Goal: Task Accomplishment & Management: Manage account settings

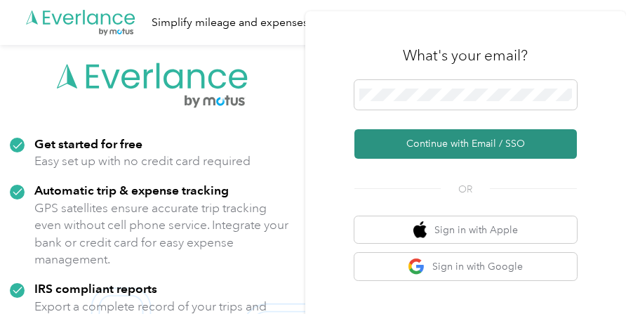
click at [449, 144] on button "Continue with Email / SSO" at bounding box center [466, 143] width 223 height 29
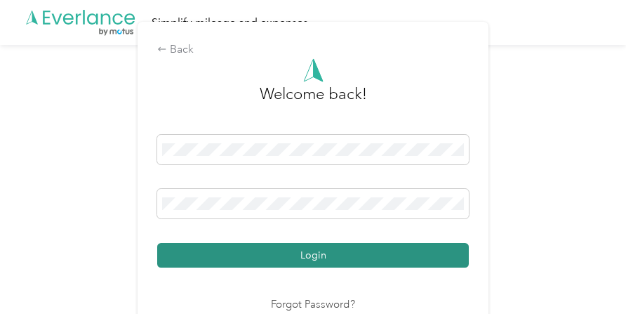
click at [309, 254] on button "Login" at bounding box center [313, 255] width 312 height 25
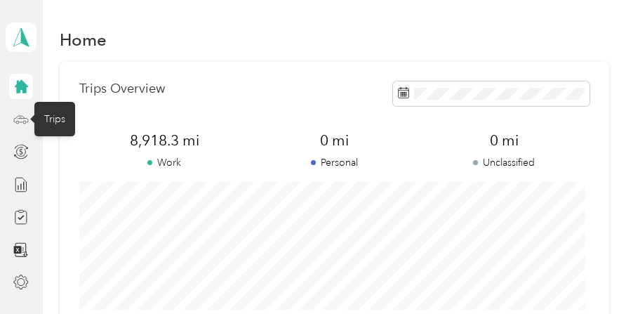
click at [23, 121] on circle at bounding box center [24, 122] width 3 height 3
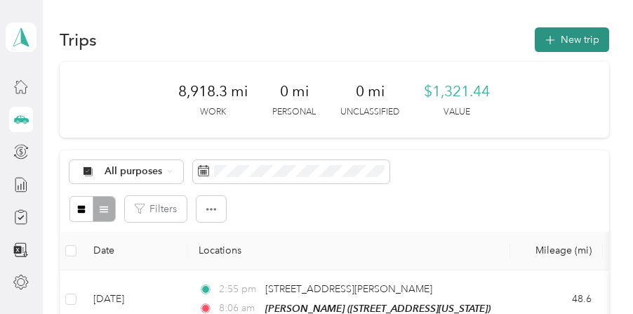
click at [571, 37] on button "New trip" at bounding box center [572, 39] width 74 height 25
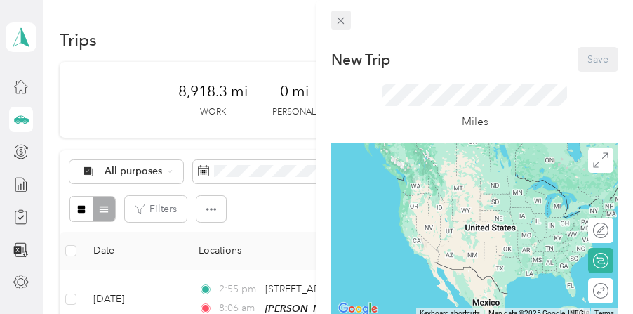
click at [340, 18] on icon at bounding box center [341, 21] width 12 height 12
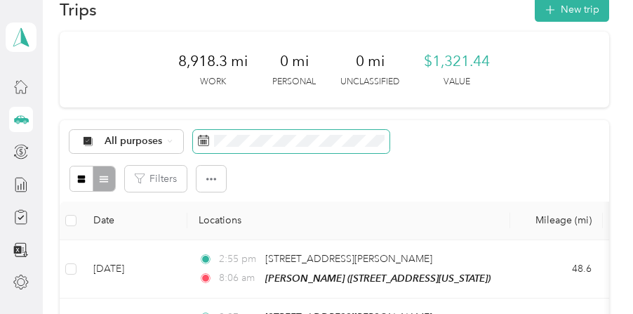
scroll to position [46, 0]
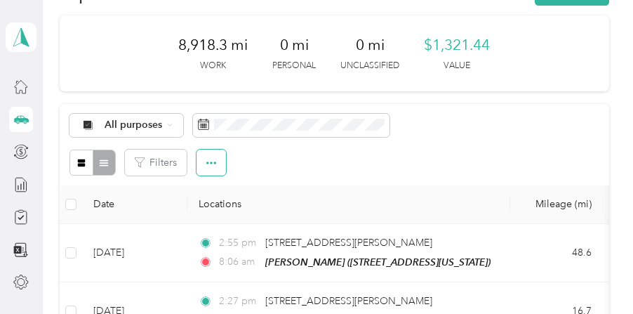
click at [211, 162] on icon "button" at bounding box center [211, 163] width 10 height 3
click at [259, 173] on div "Filters" at bounding box center [335, 163] width 530 height 26
click at [105, 161] on div at bounding box center [93, 163] width 46 height 26
click at [253, 159] on div "Filters" at bounding box center [335, 163] width 530 height 26
click at [223, 204] on li "Export" at bounding box center [195, 213] width 58 height 25
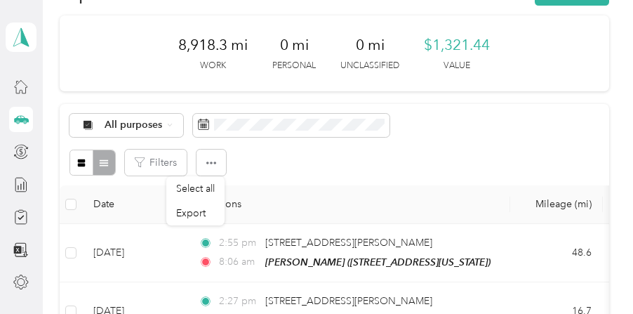
click at [245, 170] on div "Filters" at bounding box center [335, 163] width 530 height 26
click at [245, 169] on div "Filters" at bounding box center [335, 163] width 530 height 26
click at [96, 79] on div "8,918.3 mi Work 0 mi Personal 0 mi Unclassified $1,321.44 Value" at bounding box center [334, 53] width 549 height 77
click at [42, 89] on section "[PERSON_NAME] Personal dashboard Trips New trip 8,918.3 mi Work 0 mi Personal 0…" at bounding box center [313, 157] width 626 height 314
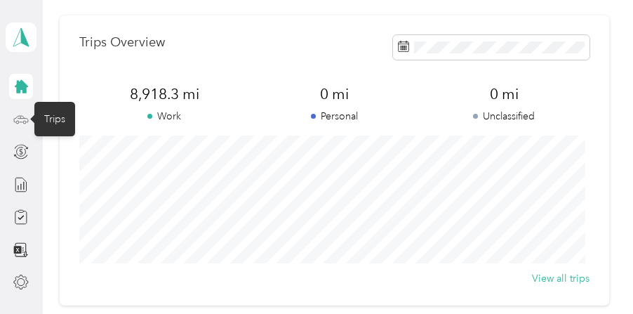
click at [22, 121] on icon at bounding box center [21, 118] width 14 height 6
